Goal: Task Accomplishment & Management: Manage account settings

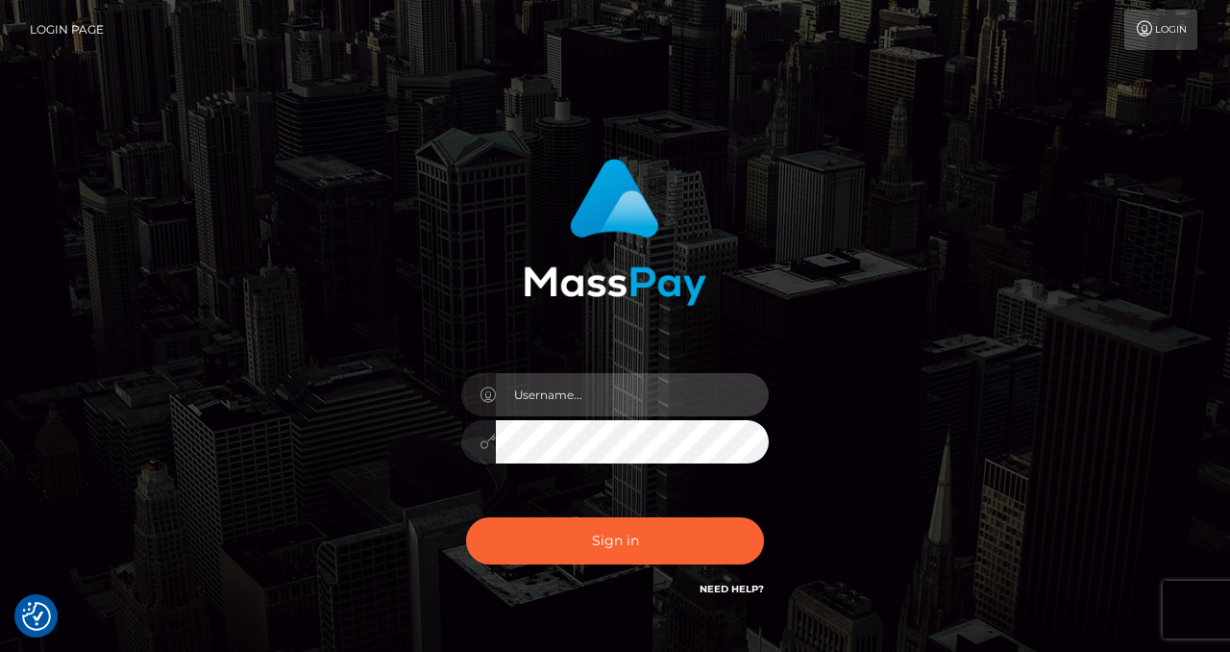
click at [533, 404] on input "text" at bounding box center [632, 394] width 273 height 43
type input "izabela.throne2"
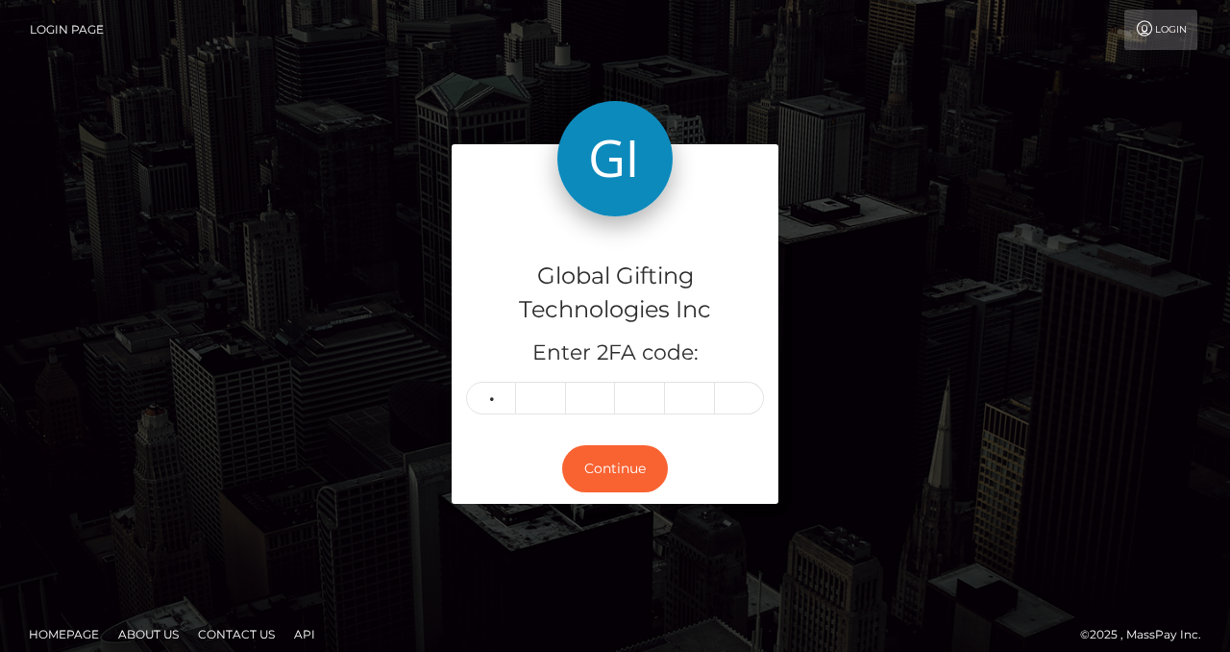
type input "6"
type input "0"
type input "9"
type input "7"
type input "9"
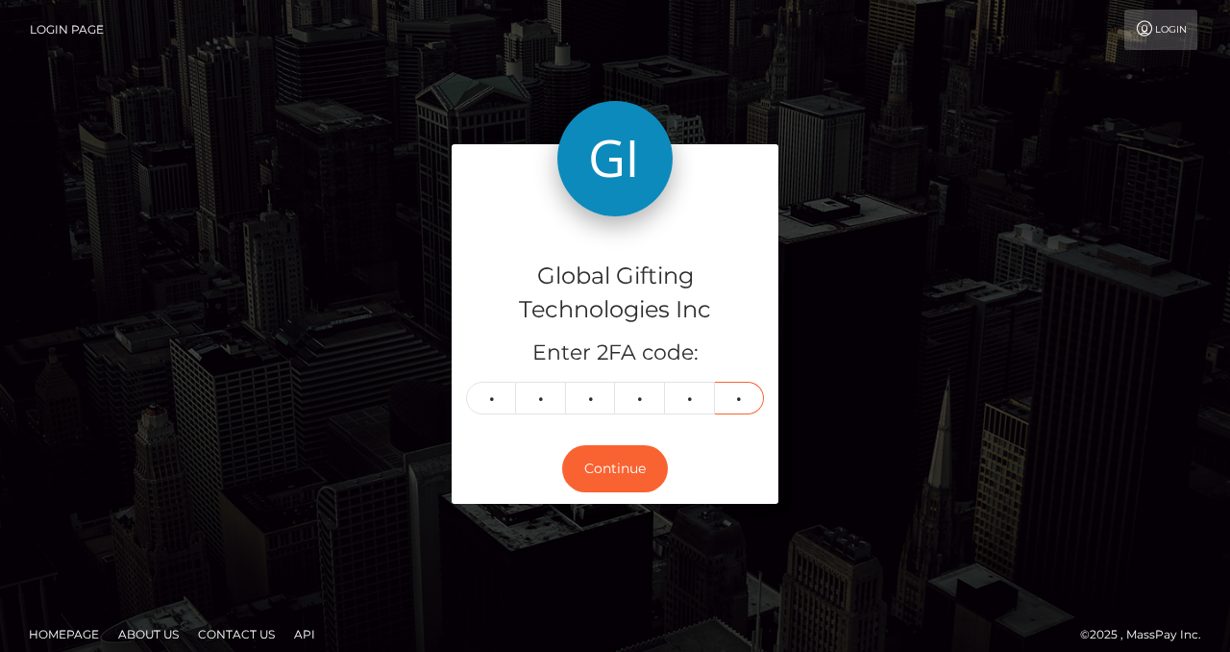
type input "8"
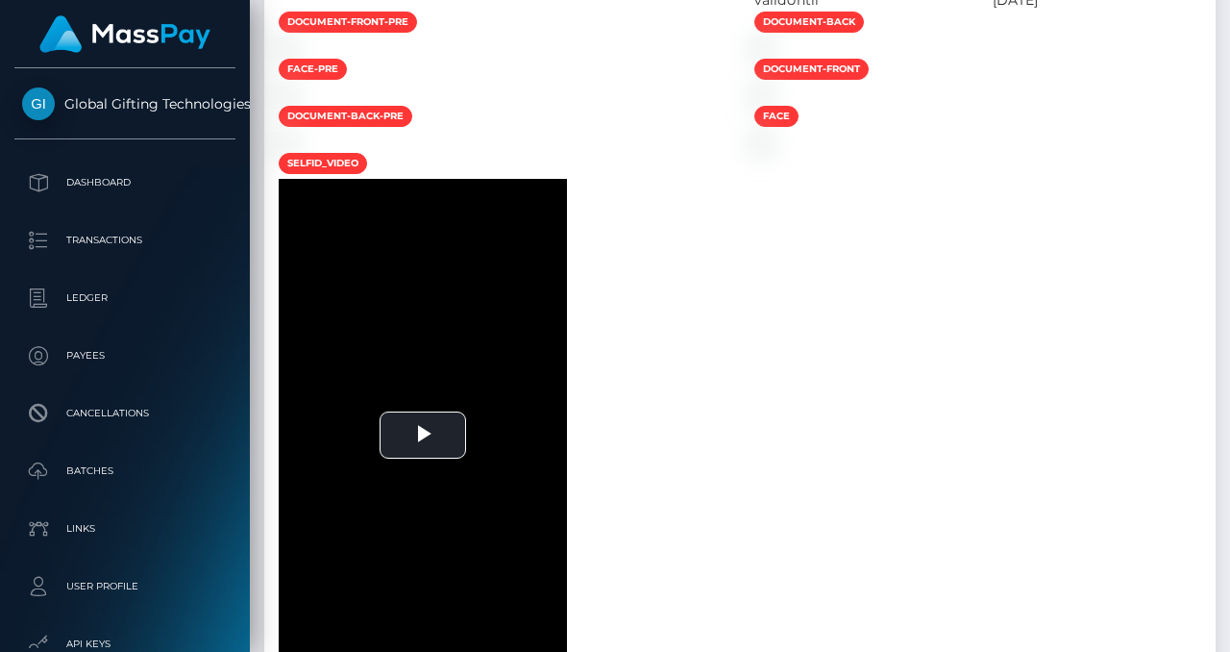
scroll to position [2025, 0]
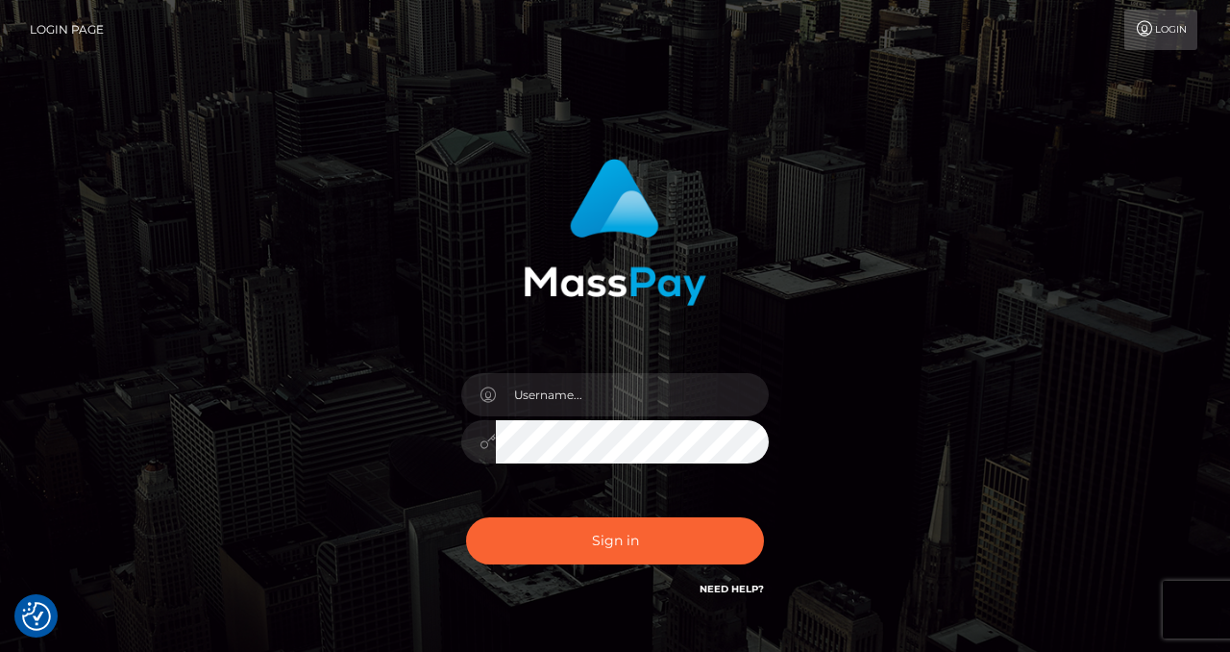
checkbox input "true"
